Goal: Obtain resource: Obtain resource

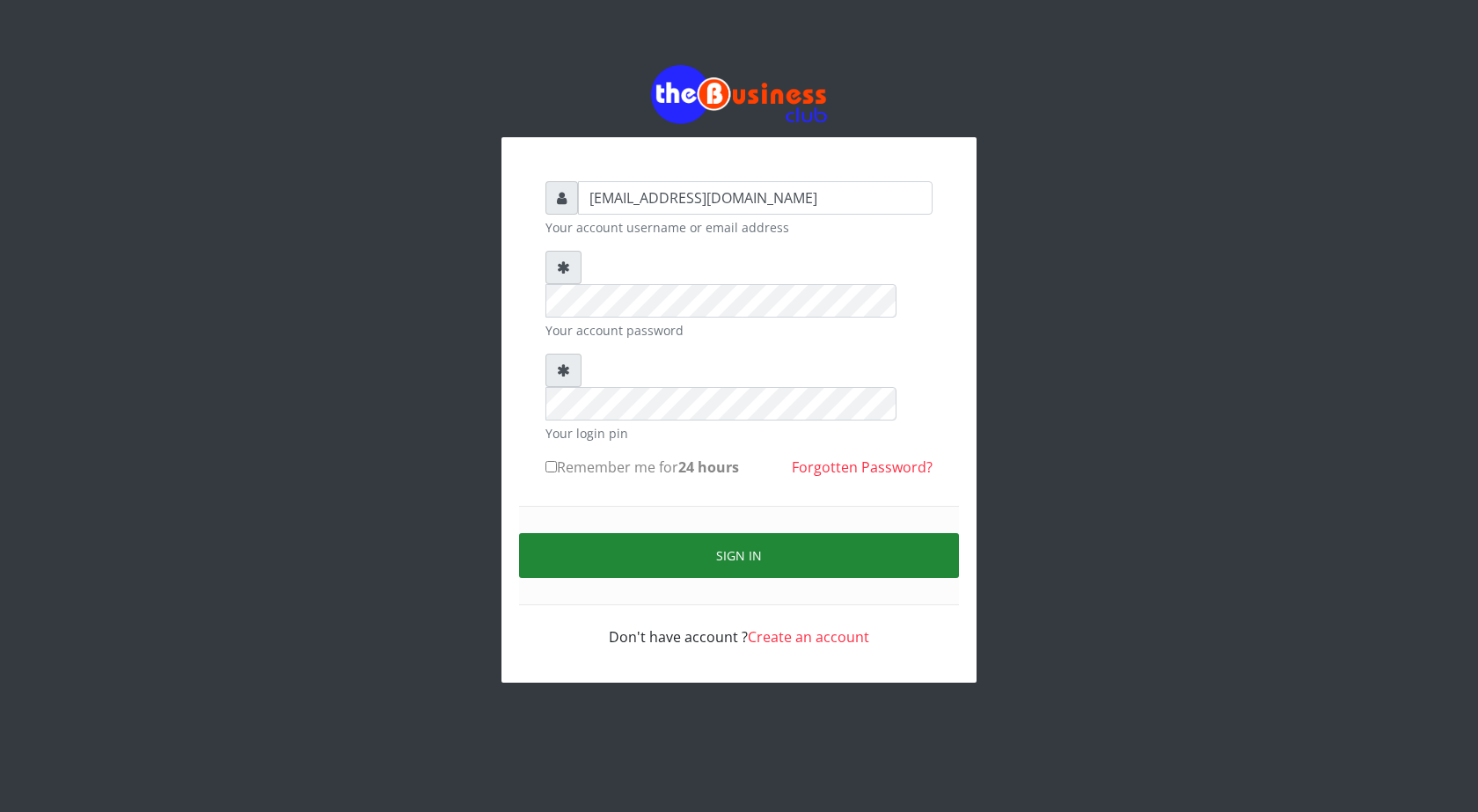
click at [725, 534] on button "Sign in" at bounding box center [739, 556] width 440 height 45
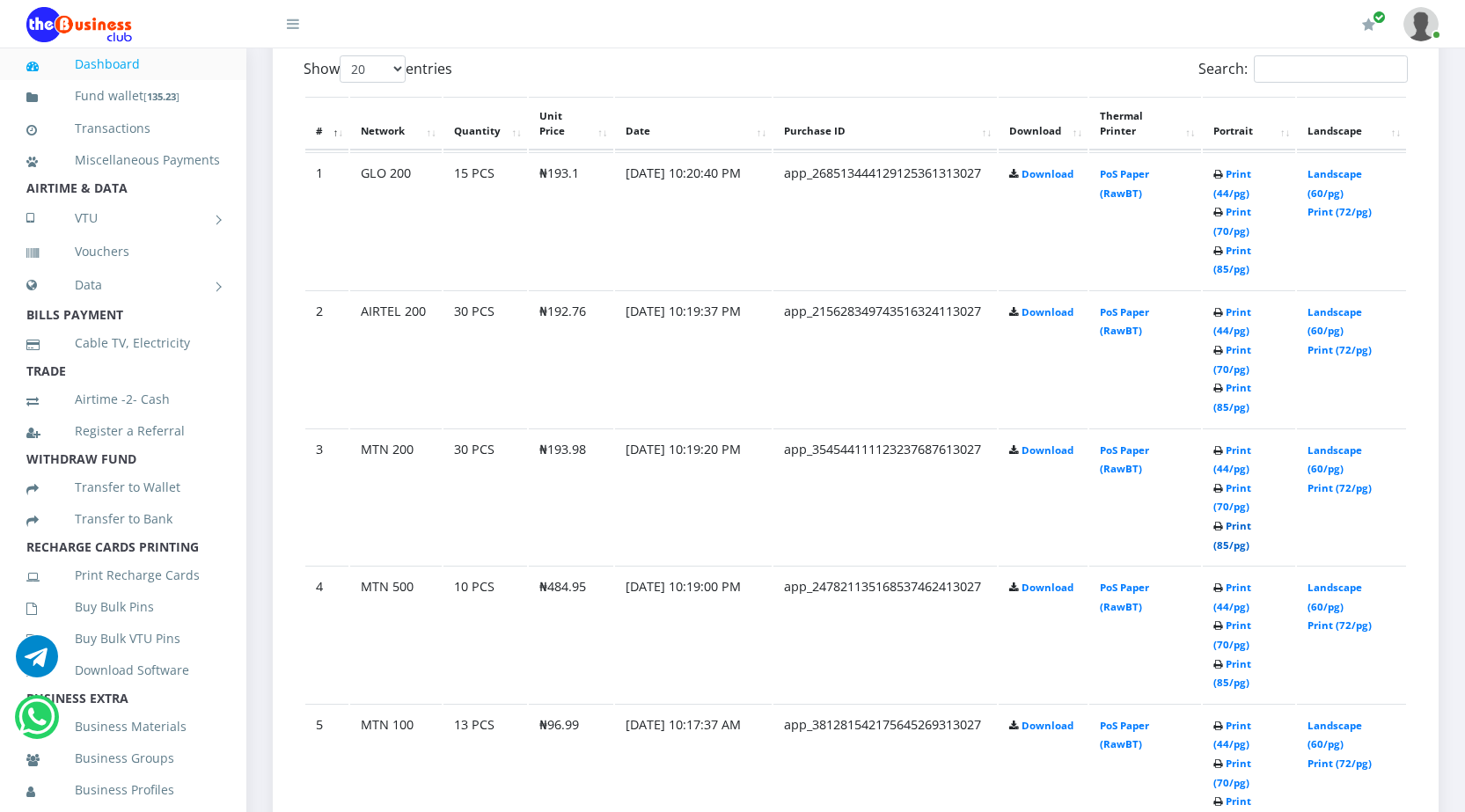
click at [1222, 541] on link "Print (85/pg)" at bounding box center [1231, 536] width 38 height 33
click at [1222, 679] on link "Print (85/pg)" at bounding box center [1231, 673] width 38 height 33
click at [1222, 405] on link "Print (85/pg)" at bounding box center [1231, 398] width 38 height 33
